Goal: Information Seeking & Learning: Find specific fact

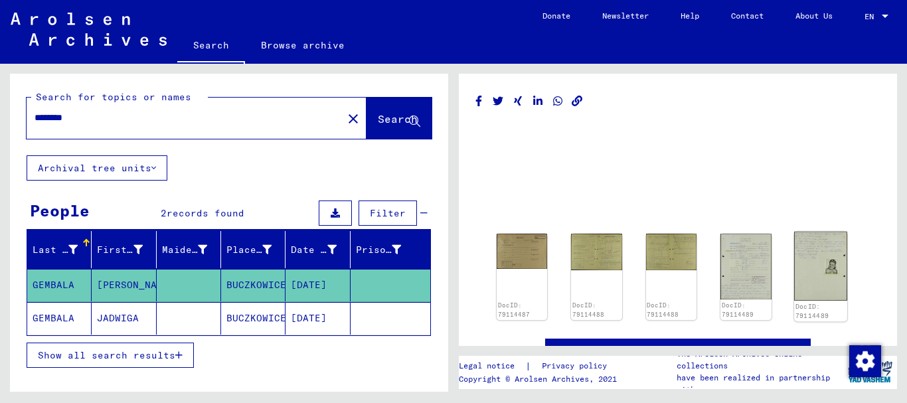
click at [820, 273] on img at bounding box center [820, 266] width 53 height 69
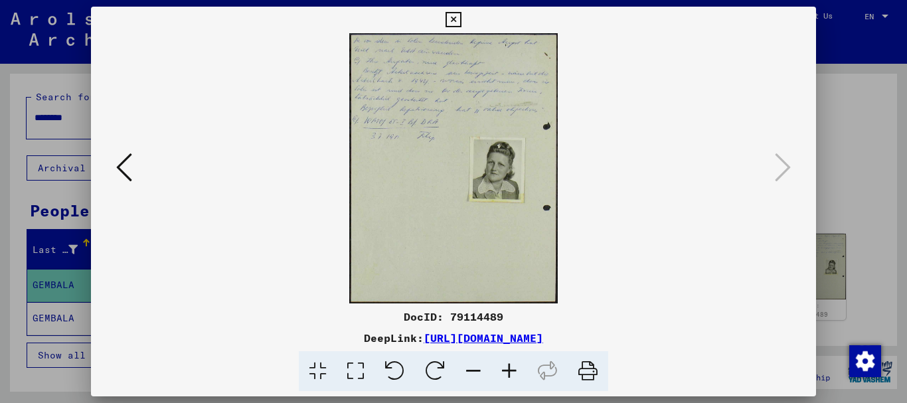
click at [452, 18] on icon at bounding box center [452, 20] width 15 height 16
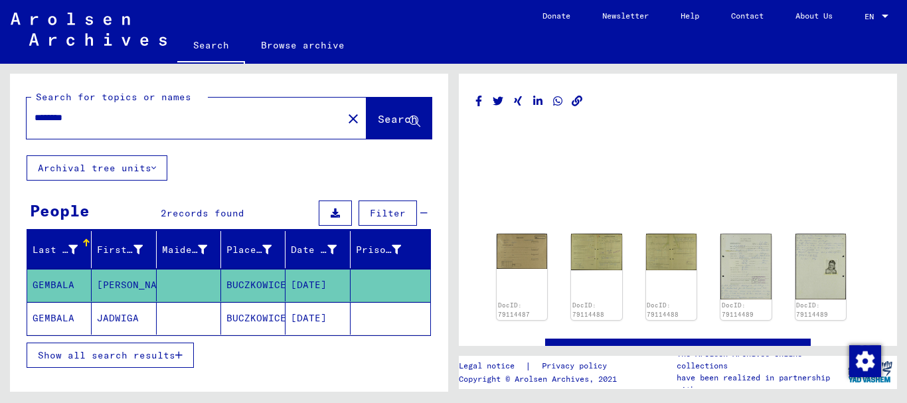
click at [107, 322] on mat-cell "JADWIGA" at bounding box center [124, 318] width 64 height 33
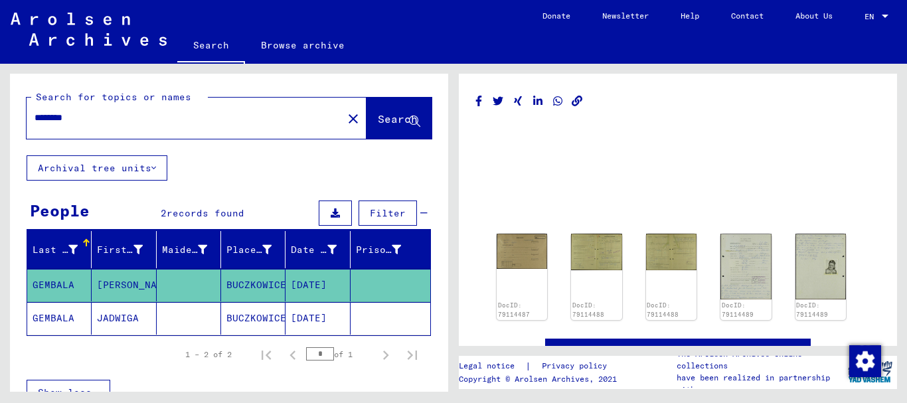
click at [285, 319] on mat-cell "[DATE]" at bounding box center [317, 318] width 64 height 33
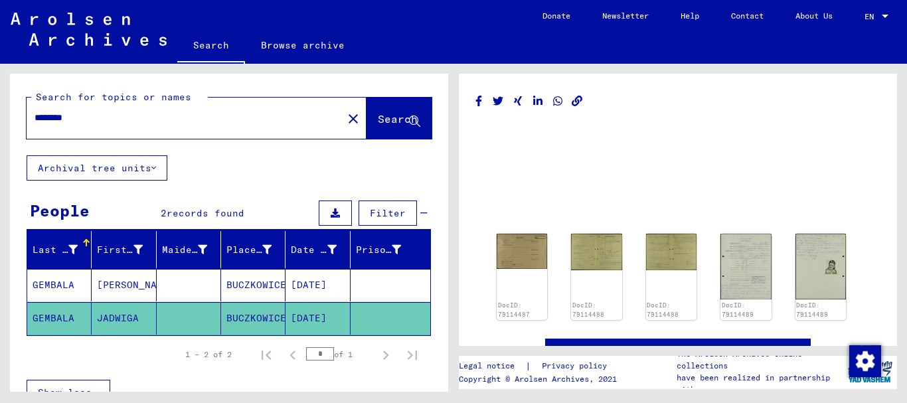
click at [357, 281] on mat-cell at bounding box center [390, 285] width 80 height 33
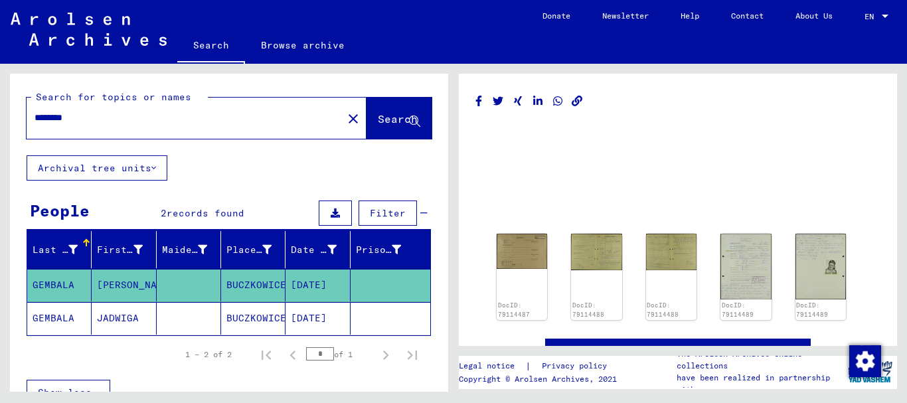
click at [313, 314] on mat-cell "[DATE]" at bounding box center [317, 318] width 64 height 33
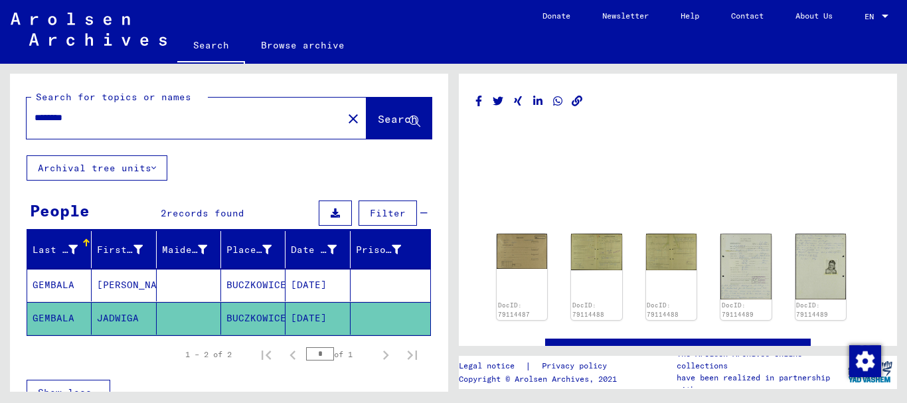
click at [840, 261] on div "DocID: 79114487 DocID: 79114488 DocID: 79114488 DocID: 79114489 DocID: 79114489" at bounding box center [677, 276] width 373 height 96
click at [817, 302] on div "DocID: 79114489" at bounding box center [819, 311] width 51 height 19
click at [814, 267] on img at bounding box center [820, 266] width 53 height 69
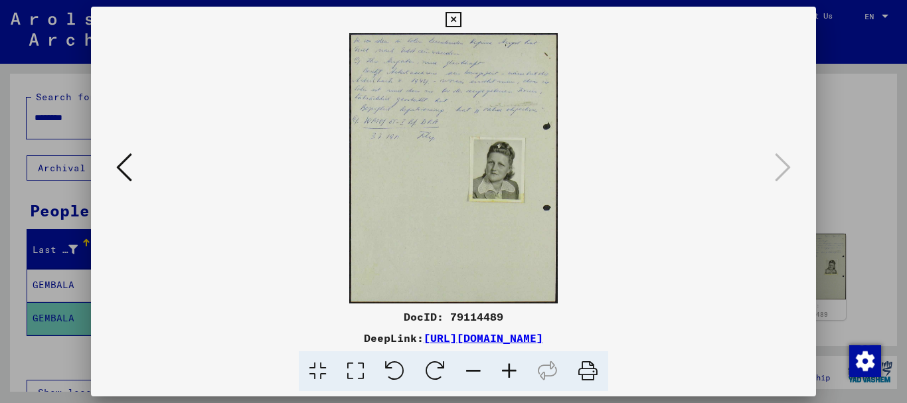
click at [511, 368] on icon at bounding box center [509, 371] width 36 height 40
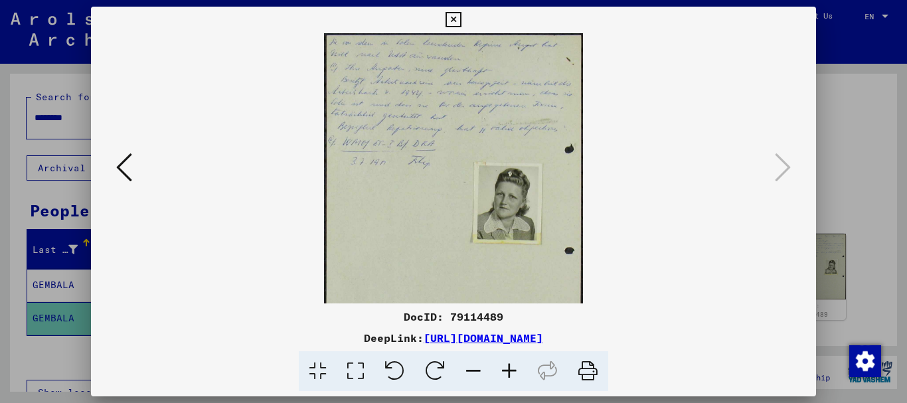
click at [511, 368] on icon at bounding box center [509, 371] width 36 height 40
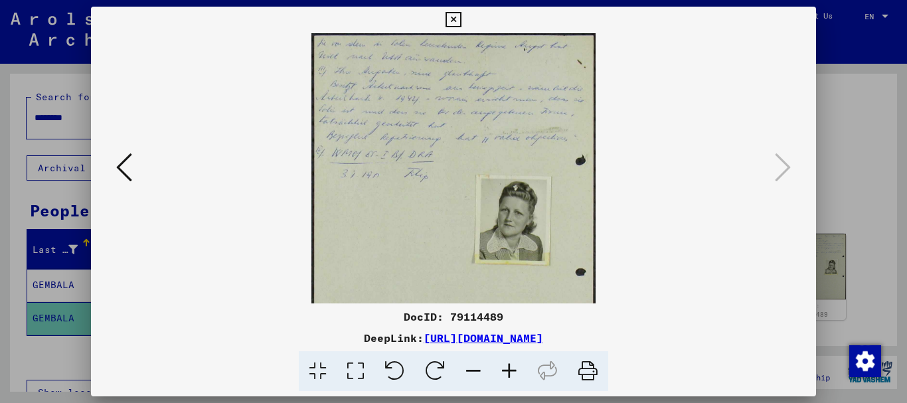
click at [511, 368] on icon at bounding box center [509, 371] width 36 height 40
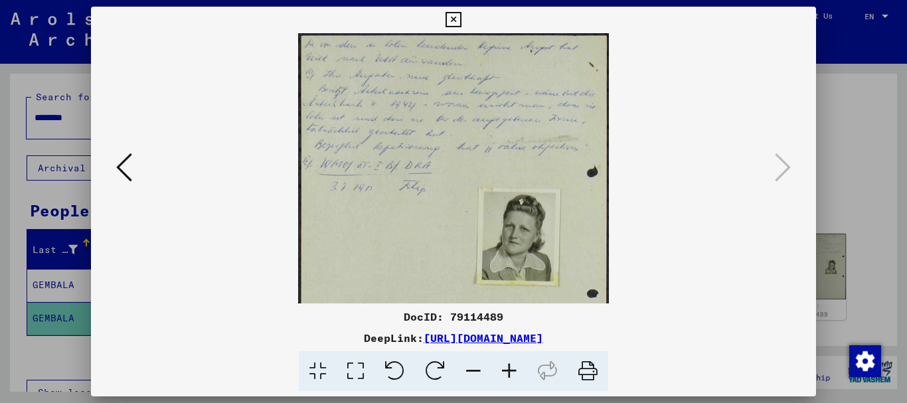
click at [511, 368] on icon at bounding box center [509, 371] width 36 height 40
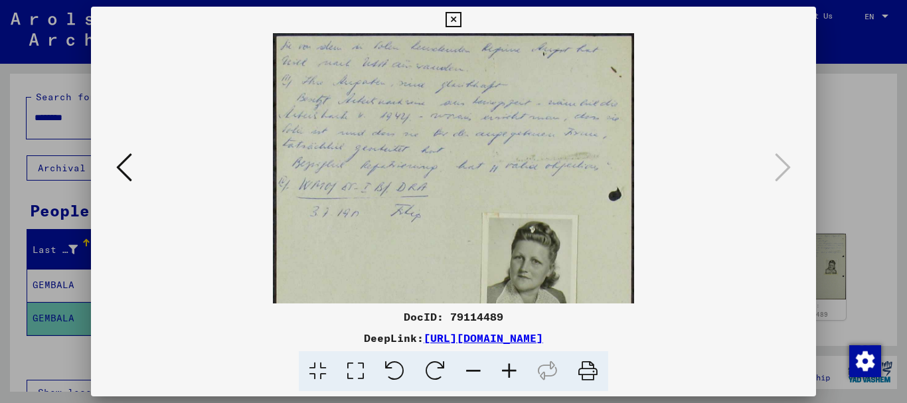
click at [511, 368] on icon at bounding box center [509, 371] width 36 height 40
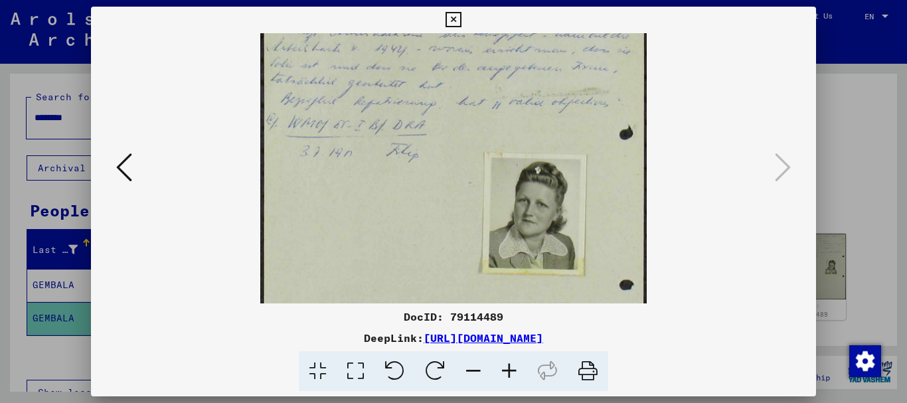
scroll to position [95, 0]
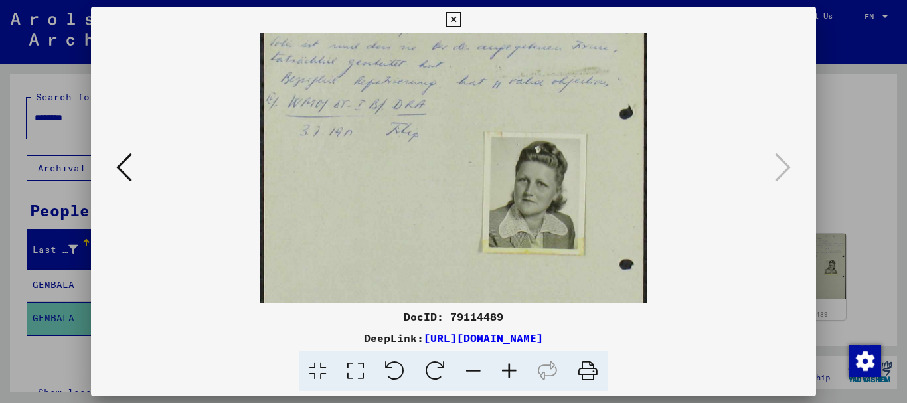
drag, startPoint x: 480, startPoint y: 268, endPoint x: 363, endPoint y: 173, distance: 150.5
click at [363, 173] on img at bounding box center [453, 191] width 387 height 502
click at [508, 366] on icon at bounding box center [509, 371] width 36 height 40
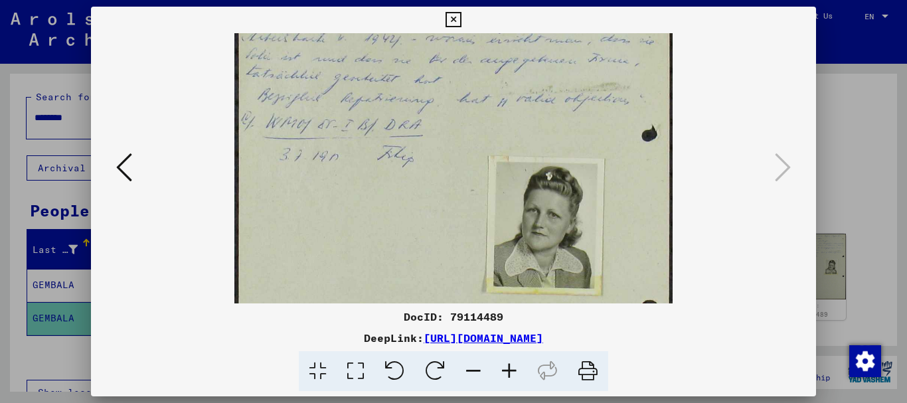
click at [508, 366] on icon at bounding box center [509, 371] width 36 height 40
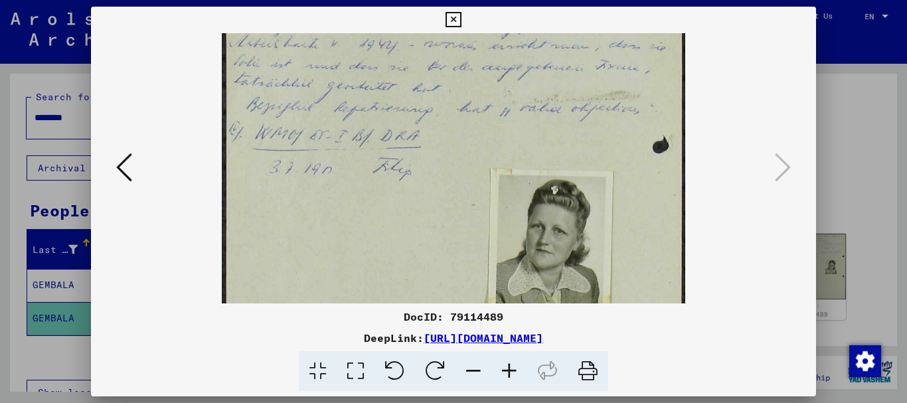
click at [508, 366] on icon at bounding box center [509, 371] width 36 height 40
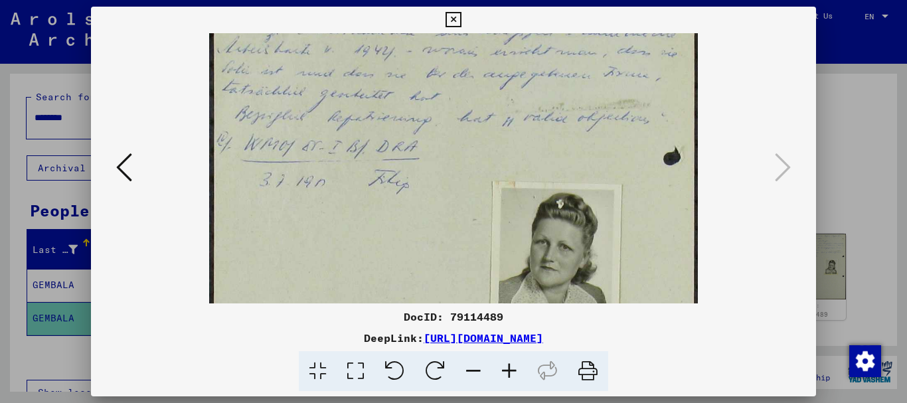
click at [508, 366] on icon at bounding box center [509, 371] width 36 height 40
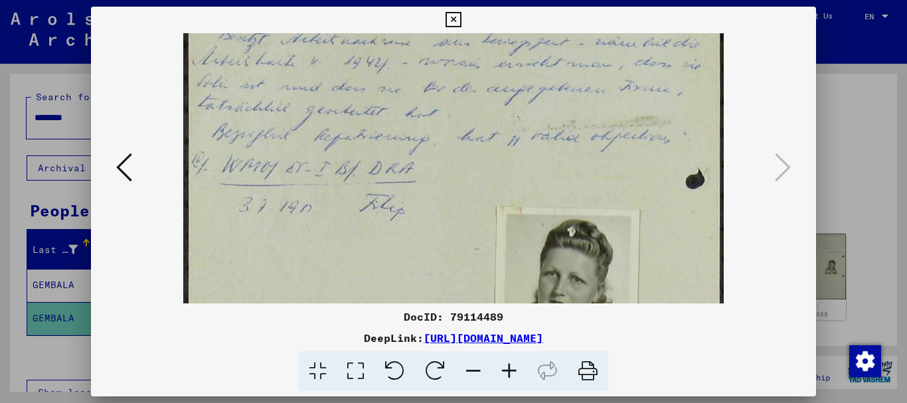
click at [508, 366] on icon at bounding box center [509, 371] width 36 height 40
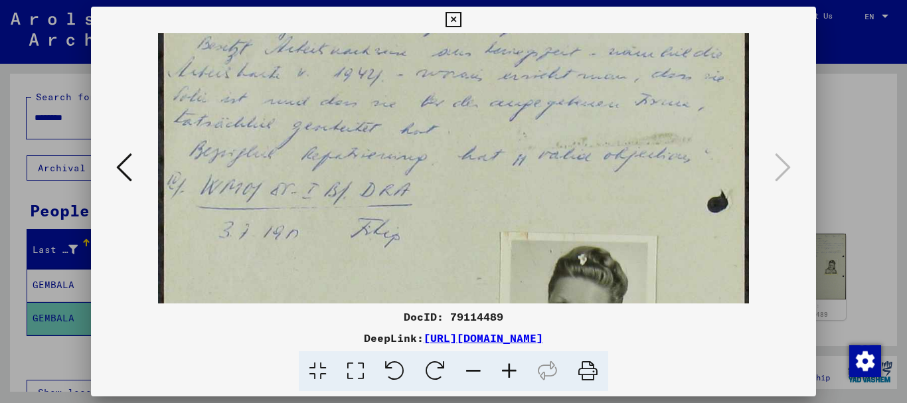
click at [508, 366] on icon at bounding box center [509, 371] width 36 height 40
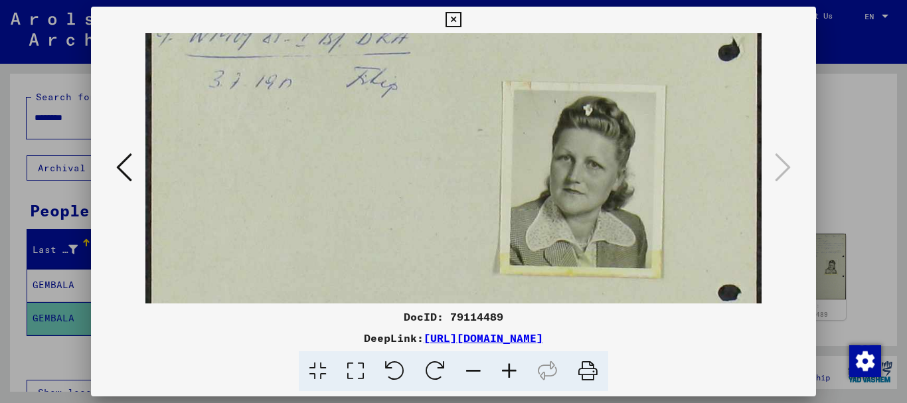
scroll to position [278, 0]
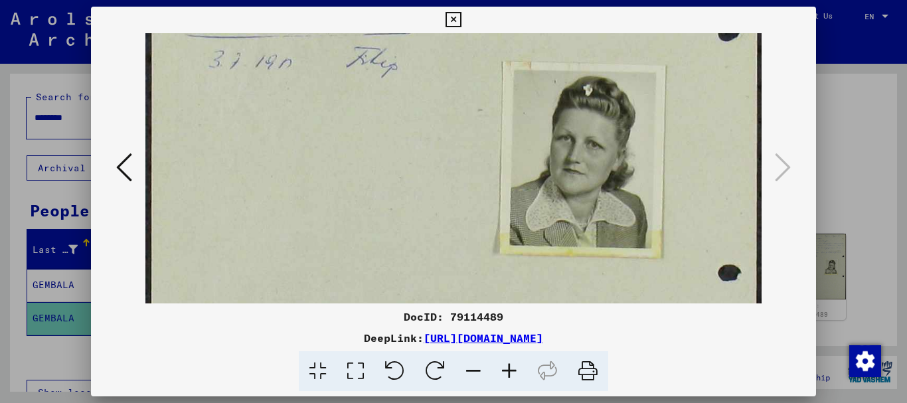
drag, startPoint x: 498, startPoint y: 267, endPoint x: 404, endPoint y: 84, distance: 206.0
click at [404, 84] on img at bounding box center [453, 155] width 617 height 801
click at [511, 362] on icon at bounding box center [509, 371] width 36 height 40
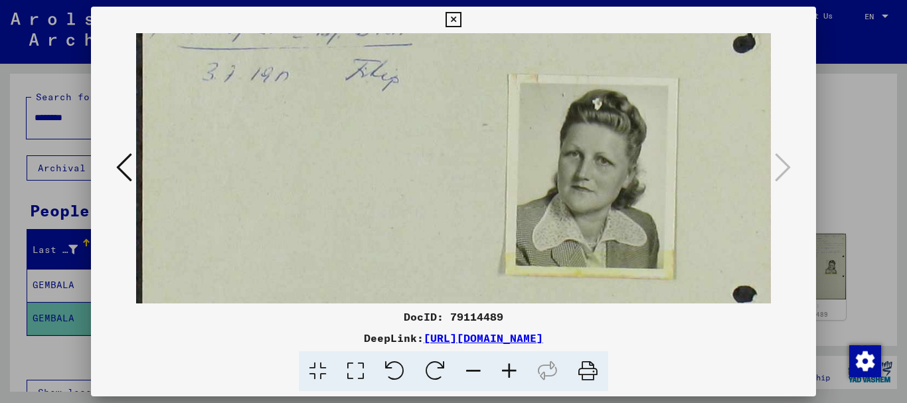
click at [511, 362] on icon at bounding box center [509, 371] width 36 height 40
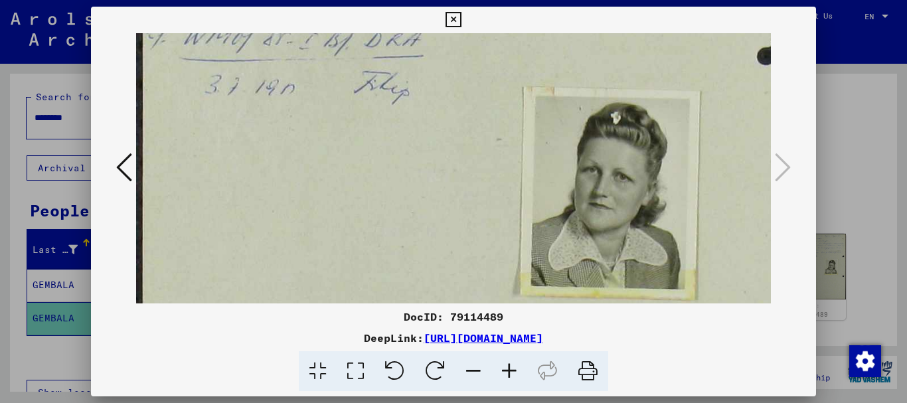
click at [511, 362] on icon at bounding box center [509, 371] width 36 height 40
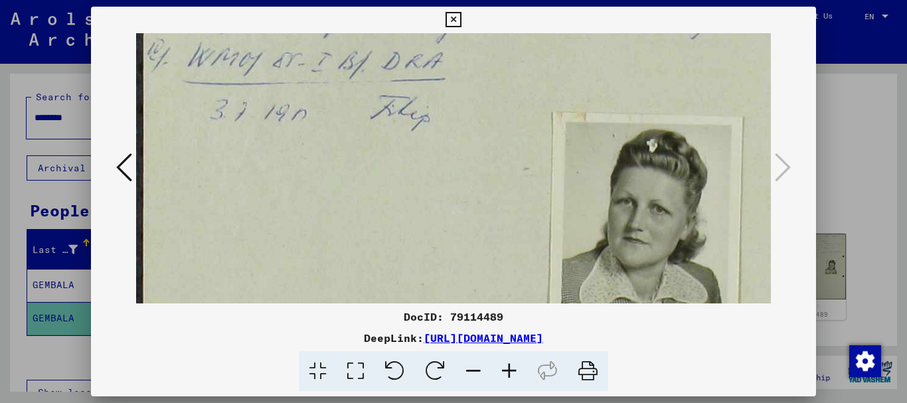
click at [511, 362] on icon at bounding box center [509, 371] width 36 height 40
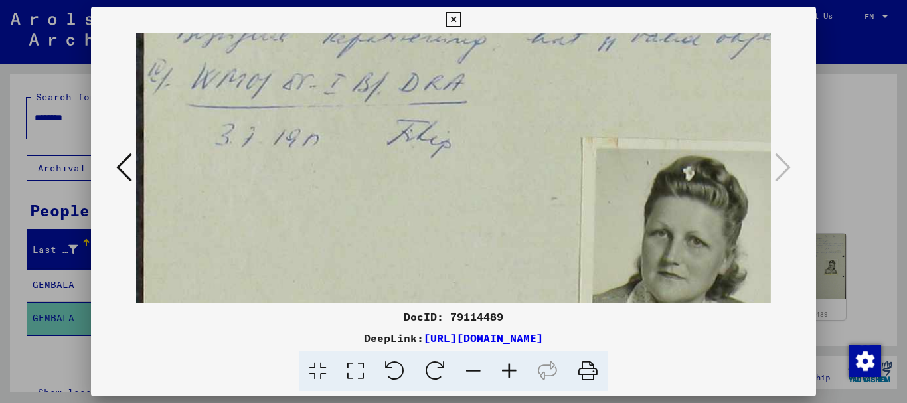
click at [511, 362] on icon at bounding box center [509, 371] width 36 height 40
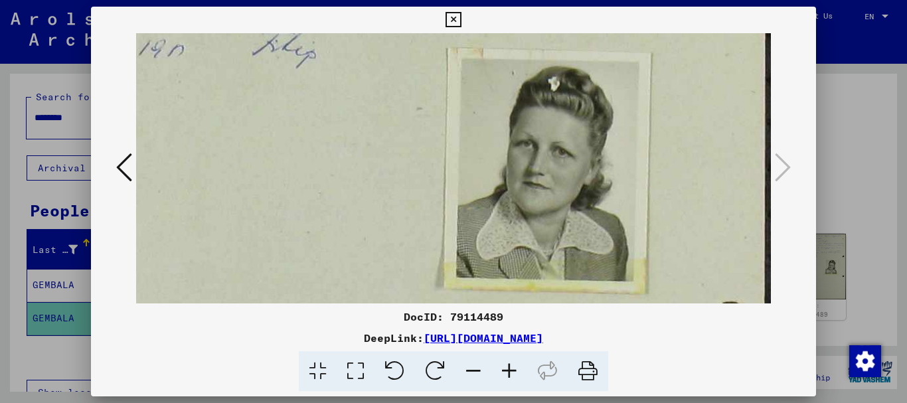
scroll to position [366, 135]
drag, startPoint x: 623, startPoint y: 243, endPoint x: 400, endPoint y: 155, distance: 239.8
click at [400, 155] on img at bounding box center [386, 167] width 770 height 1000
click at [452, 18] on icon at bounding box center [452, 20] width 15 height 16
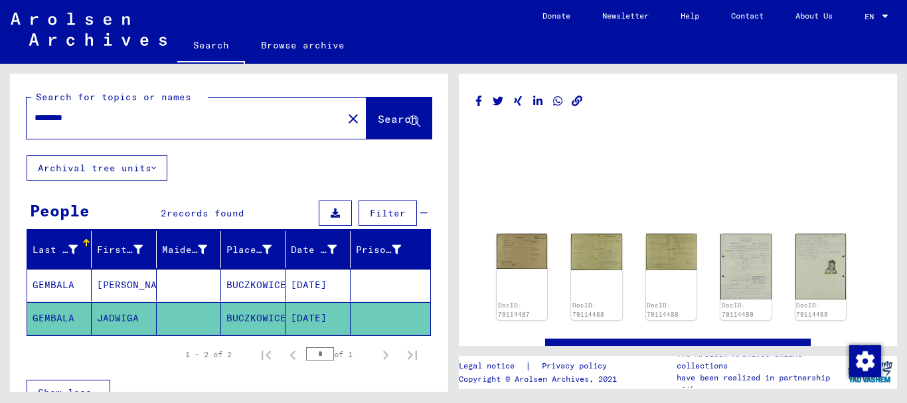
click at [319, 286] on mat-cell "[DATE]" at bounding box center [317, 285] width 64 height 33
